Goal: Information Seeking & Learning: Understand process/instructions

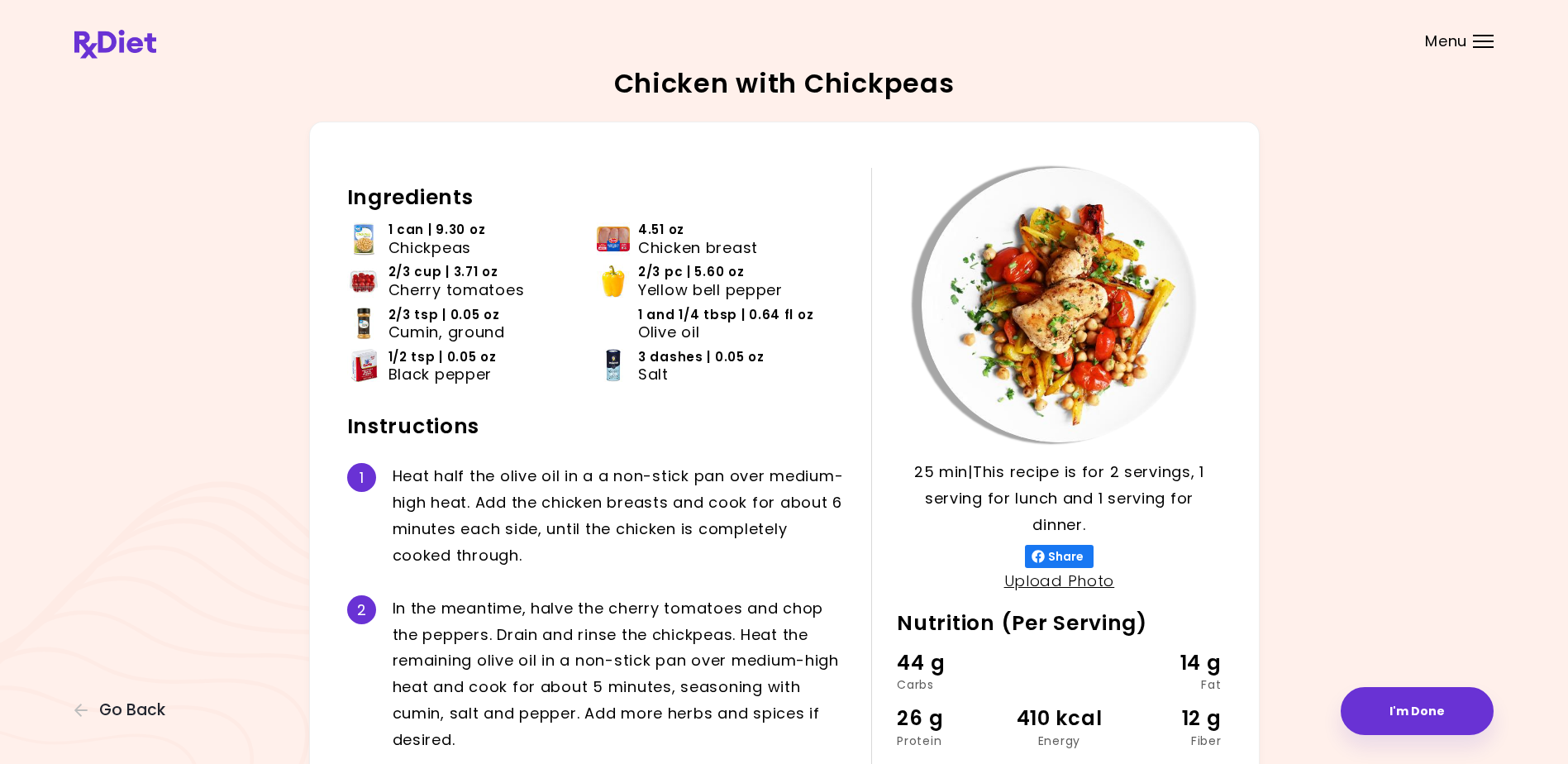
click at [1482, 39] on div "Menu" at bounding box center [1483, 41] width 20 height 13
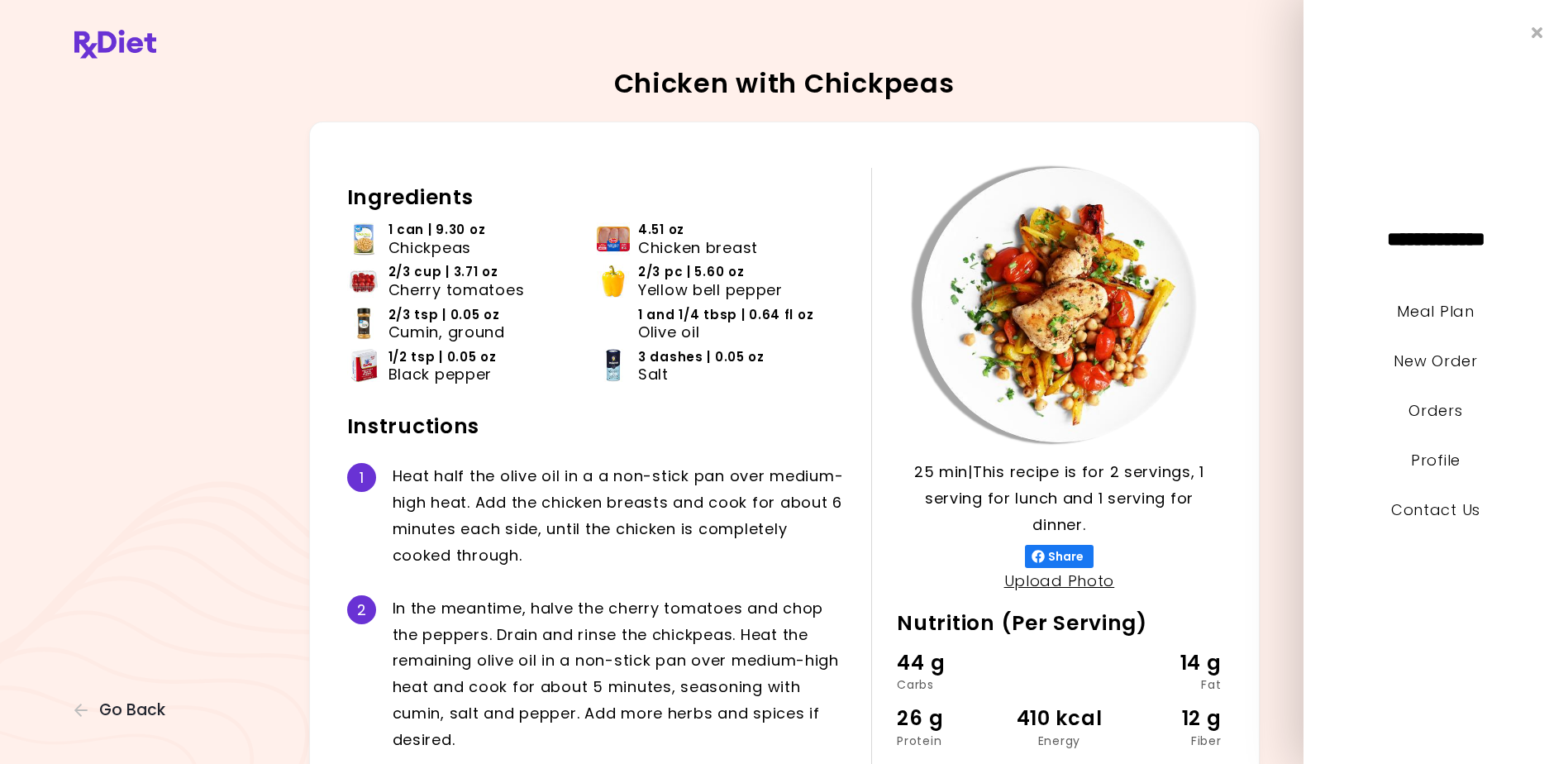
click at [1280, 418] on div "Chicken with Chickpeas 25 min 25 min | This recipe is for 2 servings, 1 serving…" at bounding box center [784, 469] width 1420 height 798
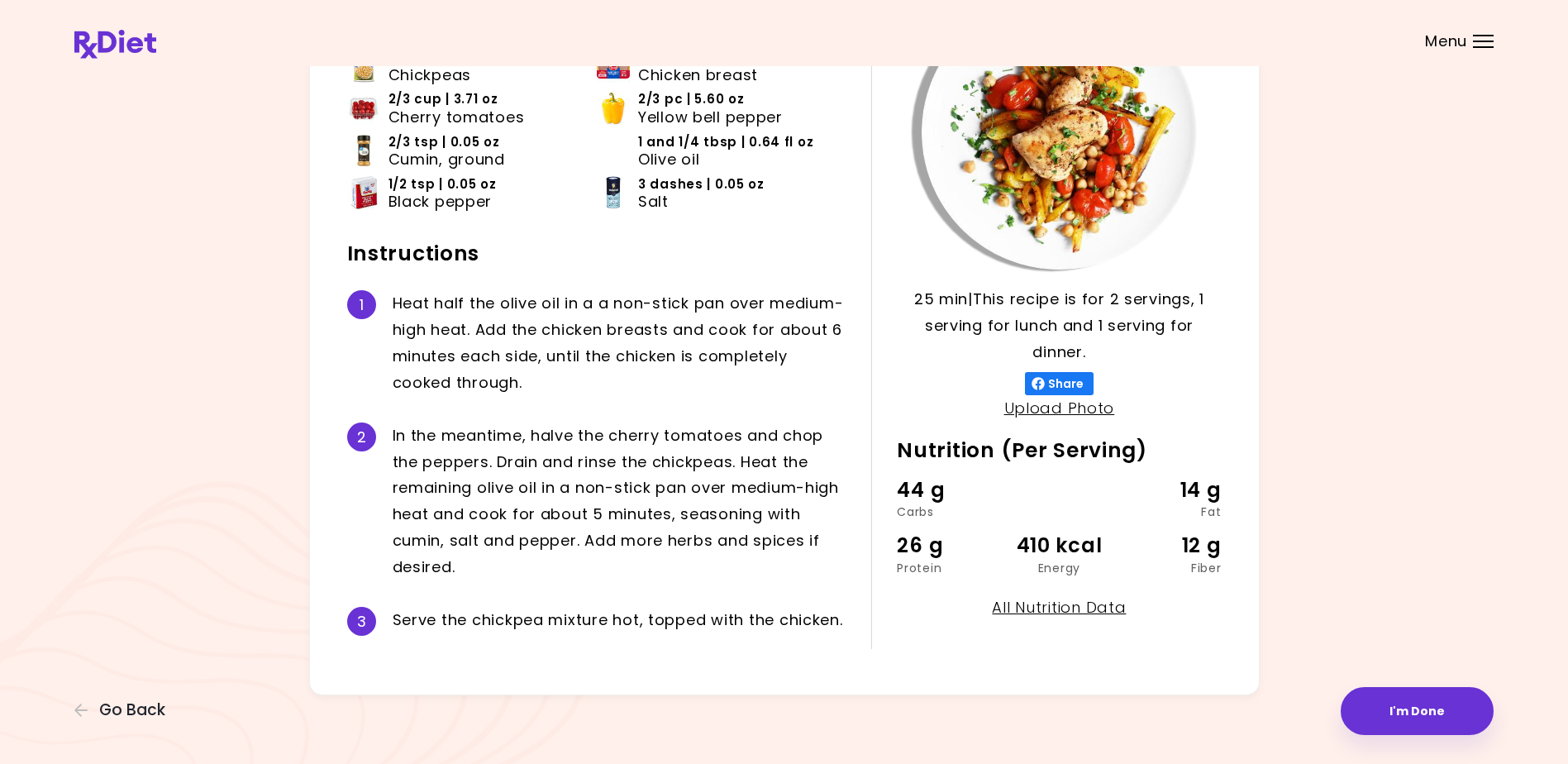
scroll to position [175, 0]
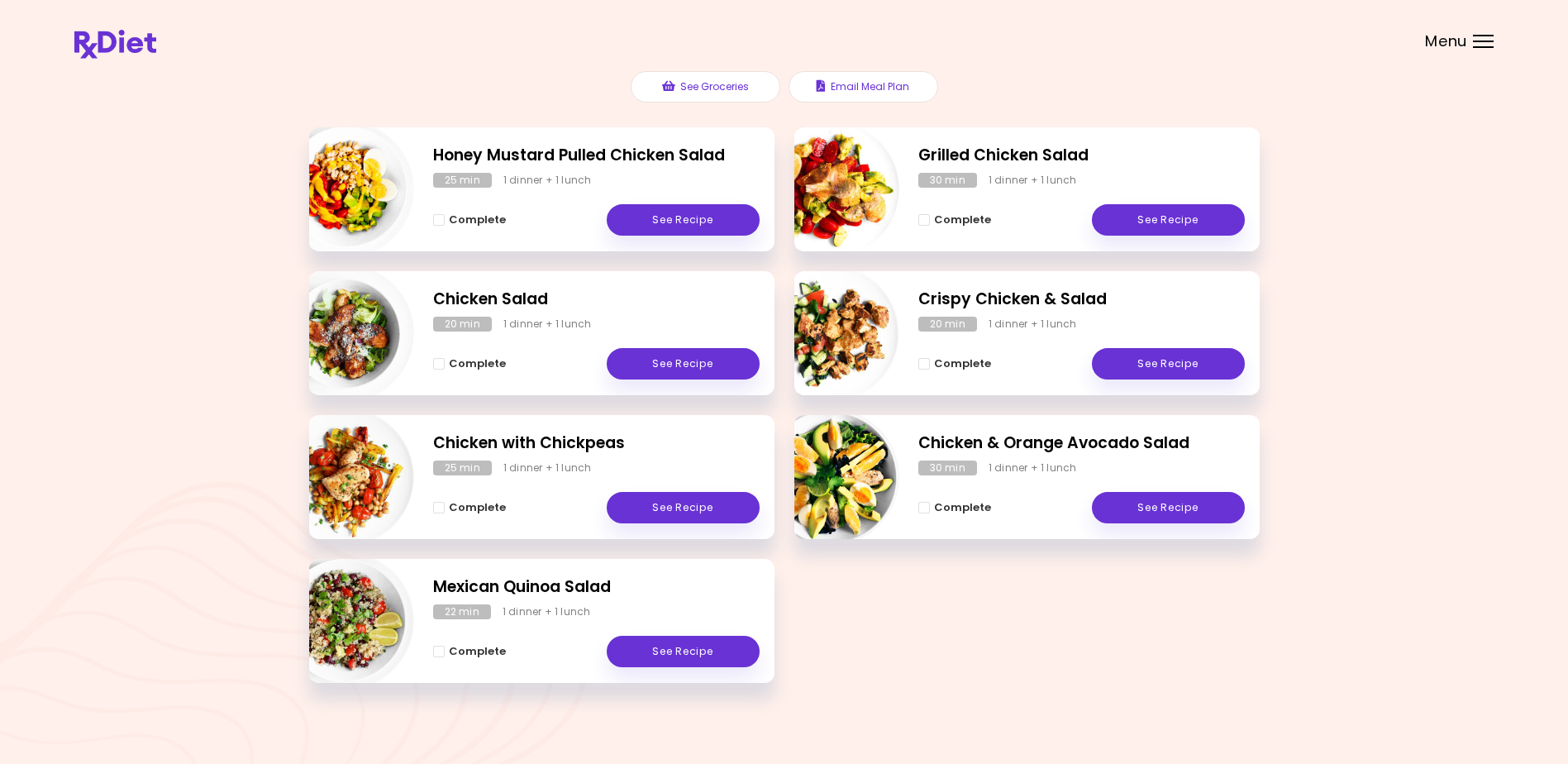
scroll to position [211, 0]
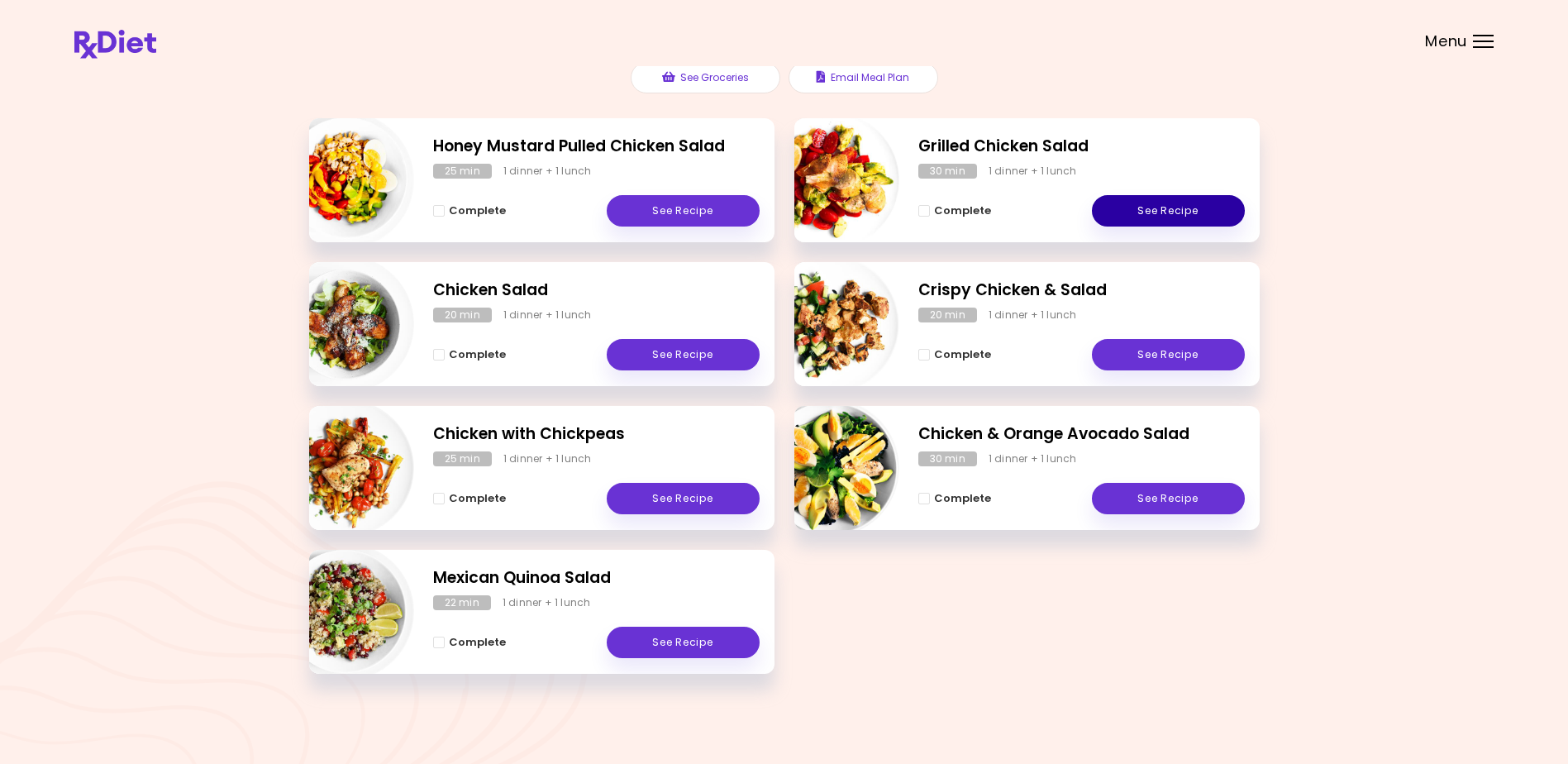
click at [1154, 207] on link "See Recipe" at bounding box center [1169, 210] width 153 height 31
